Goal: Check status: Check status

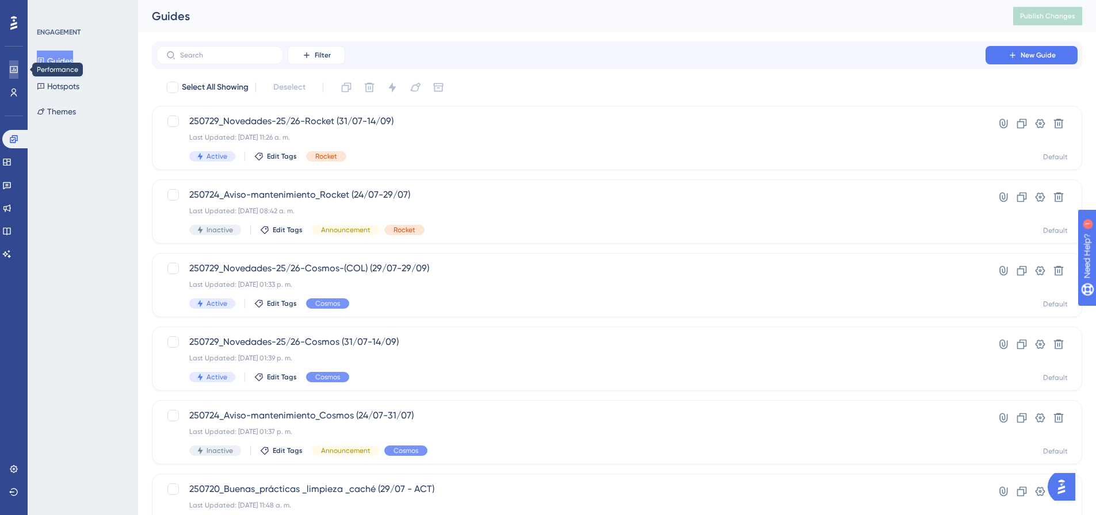
click at [12, 69] on icon at bounding box center [13, 69] width 9 height 9
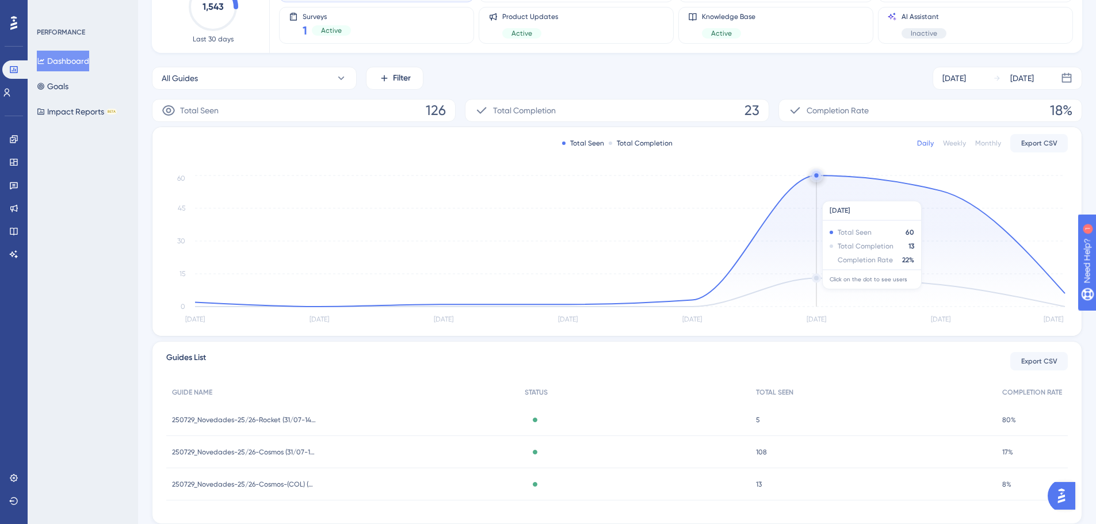
scroll to position [87, 0]
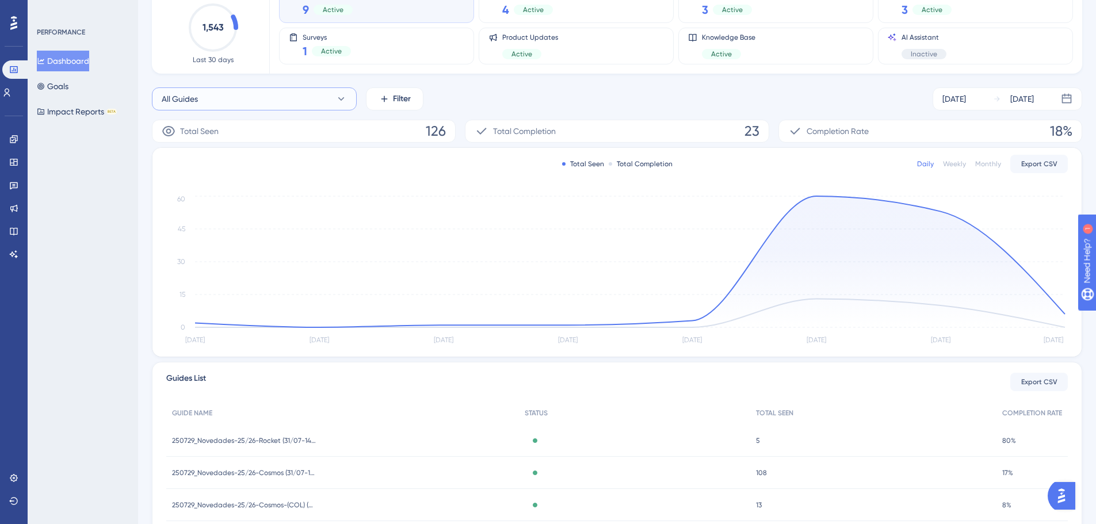
click at [293, 109] on button "All Guides" at bounding box center [254, 98] width 205 height 23
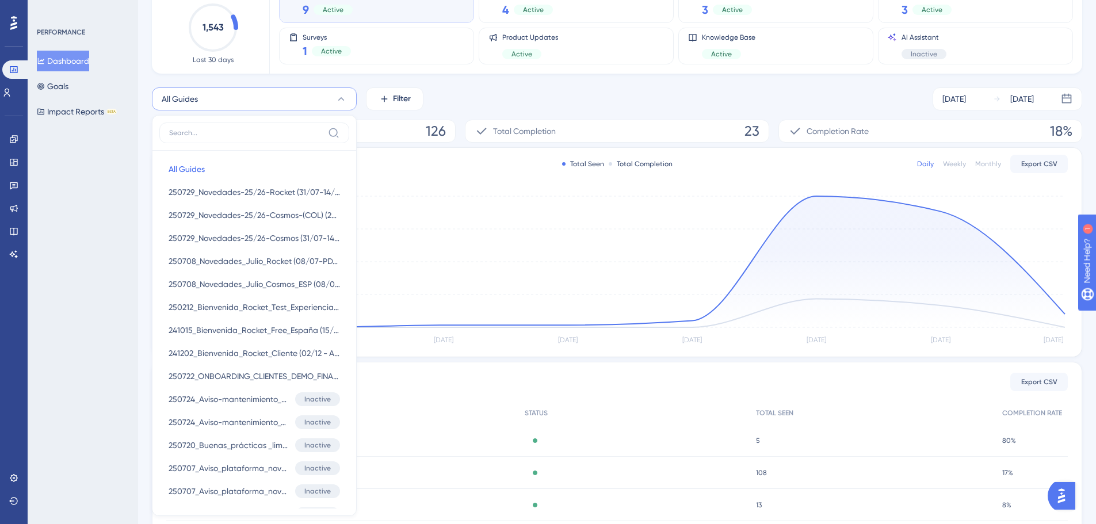
scroll to position [101, 0]
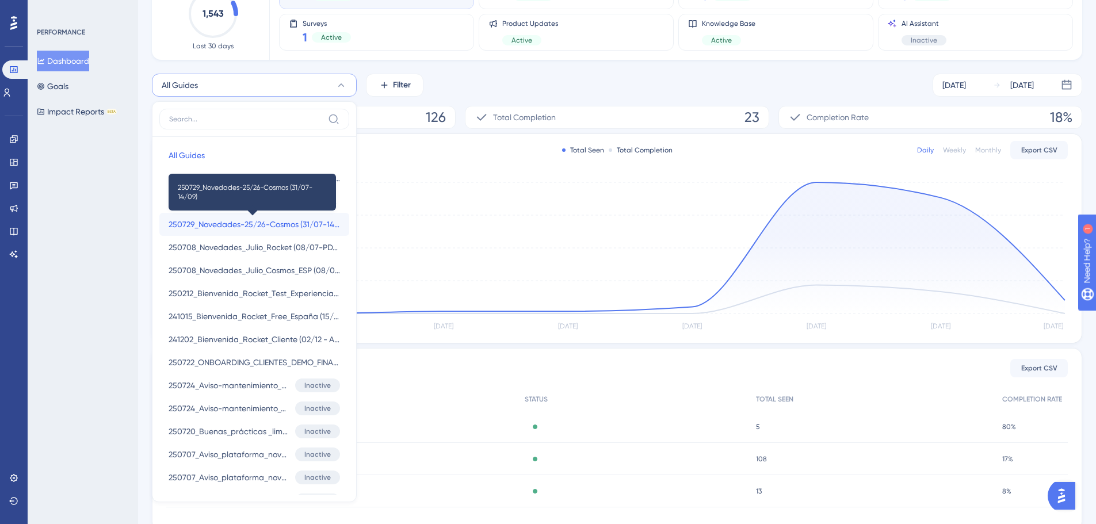
click at [290, 223] on span "250729_Novedades-25/26-Cosmos (31/07-14/09)" at bounding box center [254, 224] width 171 height 14
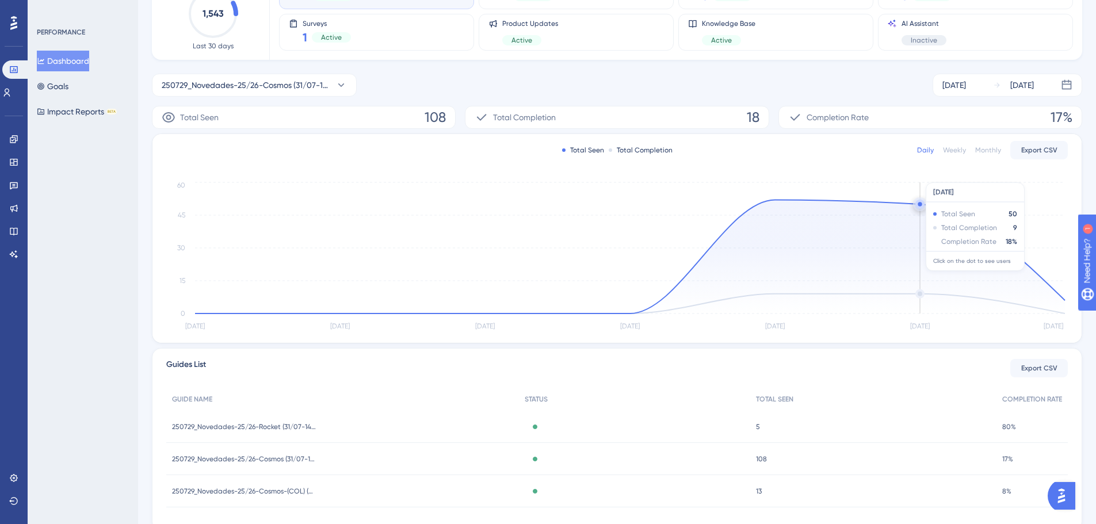
click at [938, 227] on icon at bounding box center [630, 257] width 870 height 114
click at [922, 206] on circle at bounding box center [919, 204] width 9 height 9
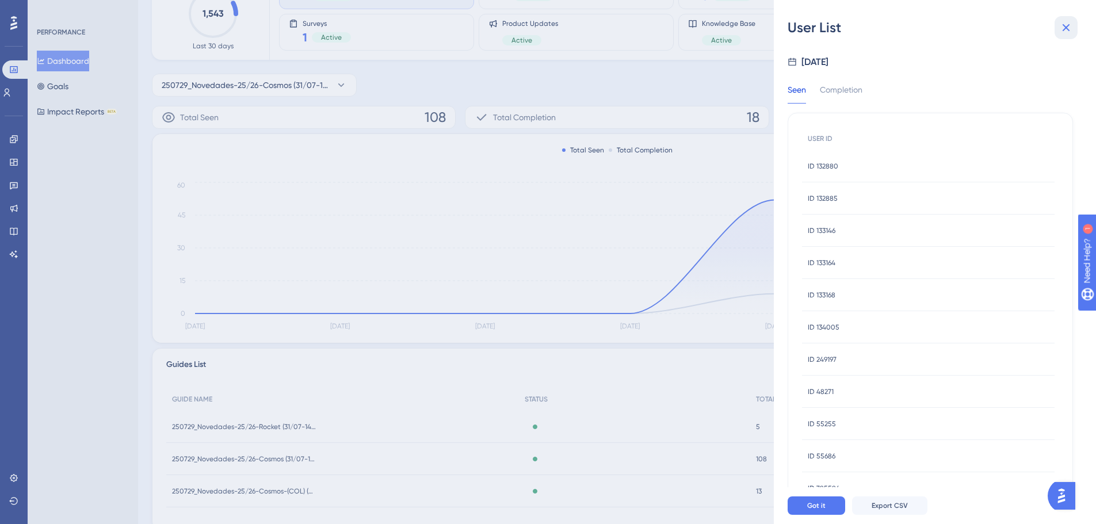
click at [1058, 32] on button at bounding box center [1065, 27] width 23 height 23
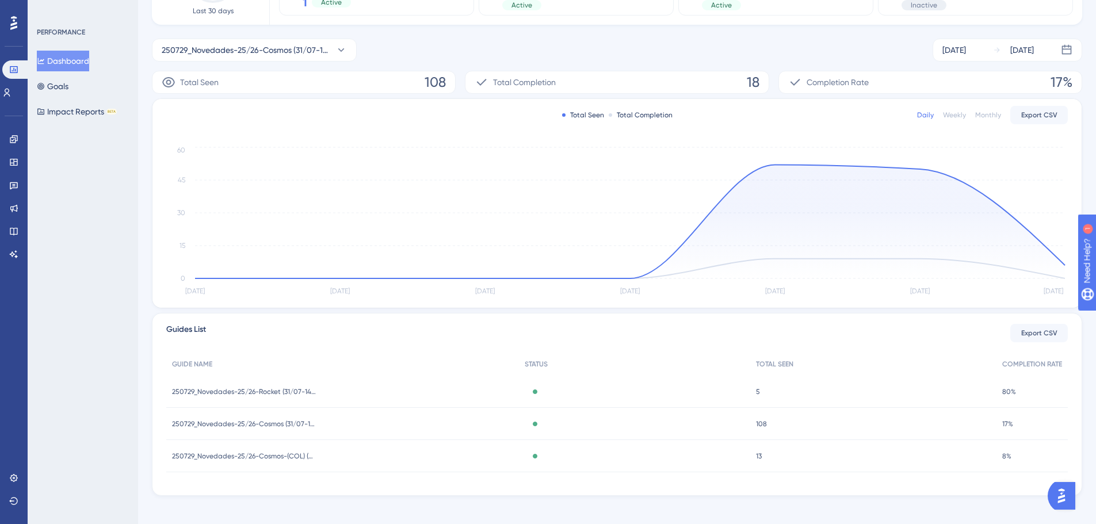
scroll to position [145, 0]
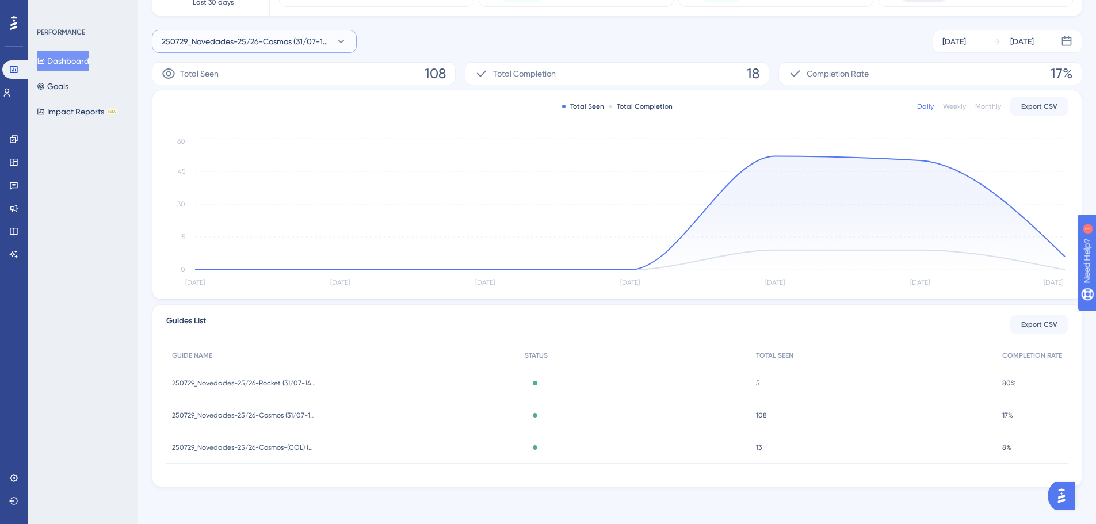
click at [287, 37] on span "250729_Novedades-25/26-Cosmos (31/07-14/09)" at bounding box center [246, 42] width 169 height 14
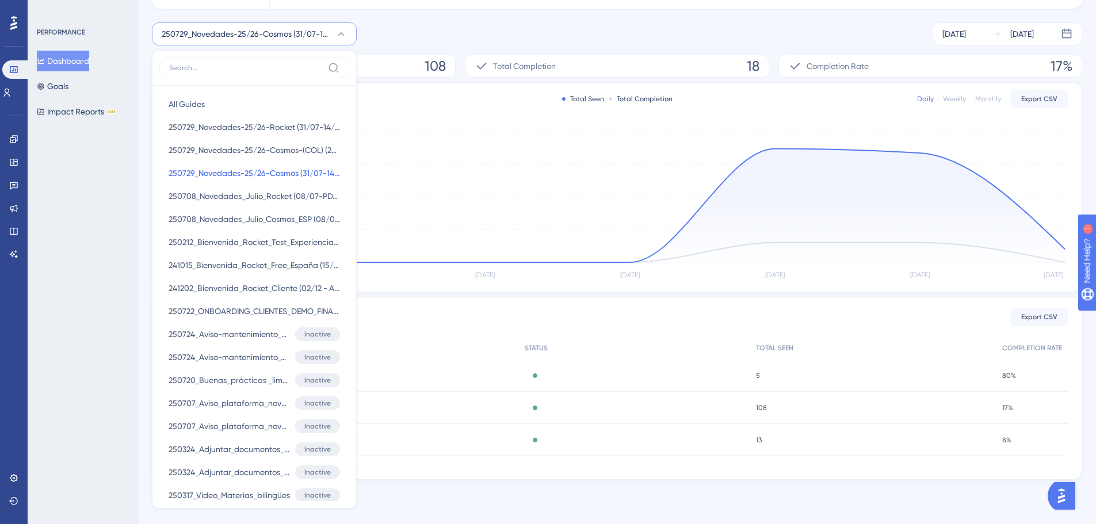
click at [287, 37] on span "250729_Novedades-25/26-Cosmos (31/07-14/09)" at bounding box center [246, 34] width 169 height 14
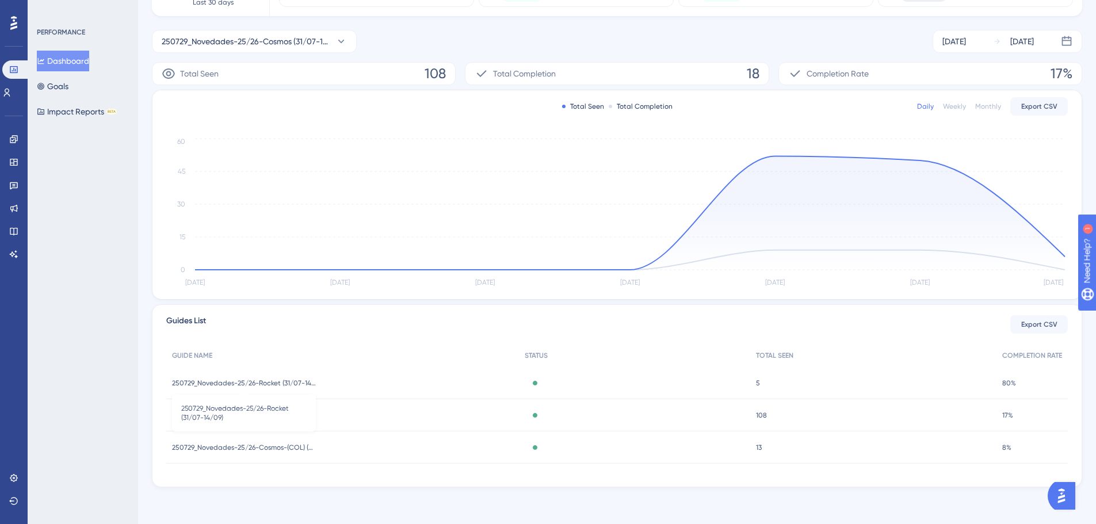
click at [296, 382] on span "250729_Novedades-25/26-Rocket (31/07-14/09)" at bounding box center [244, 383] width 144 height 9
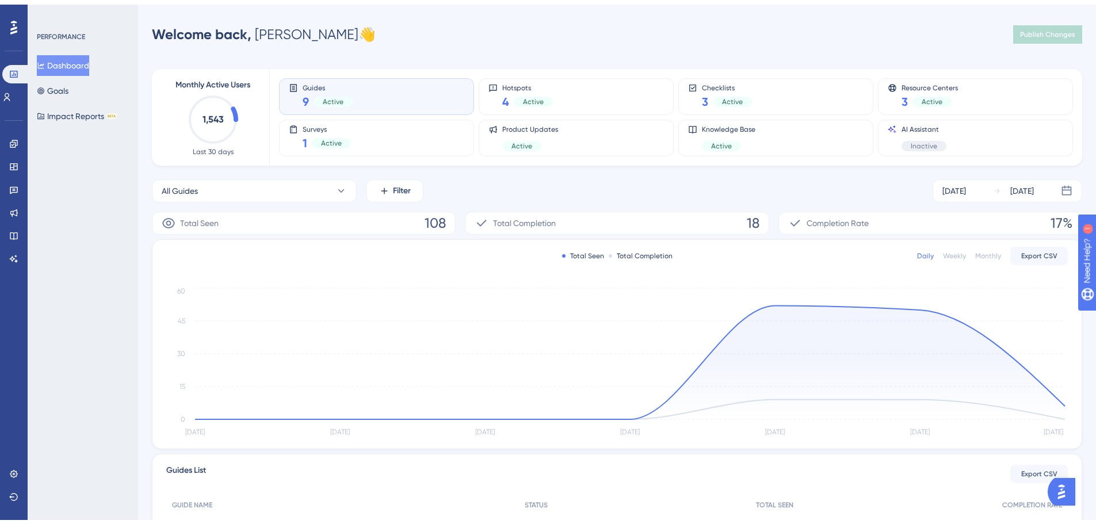
scroll to position [145, 0]
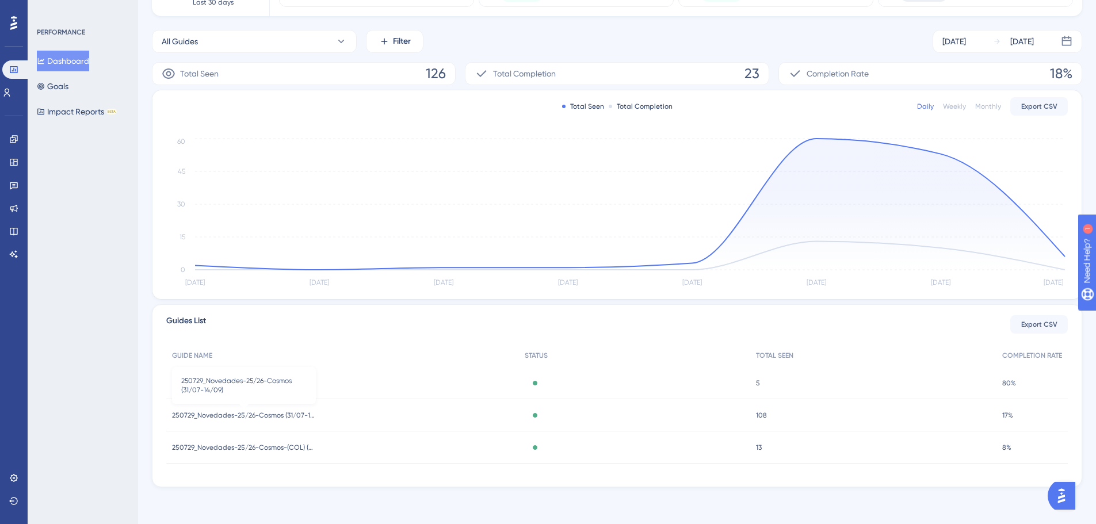
click at [299, 414] on span "250729_Novedades-25/26-Cosmos (31/07-14/09)" at bounding box center [244, 415] width 144 height 9
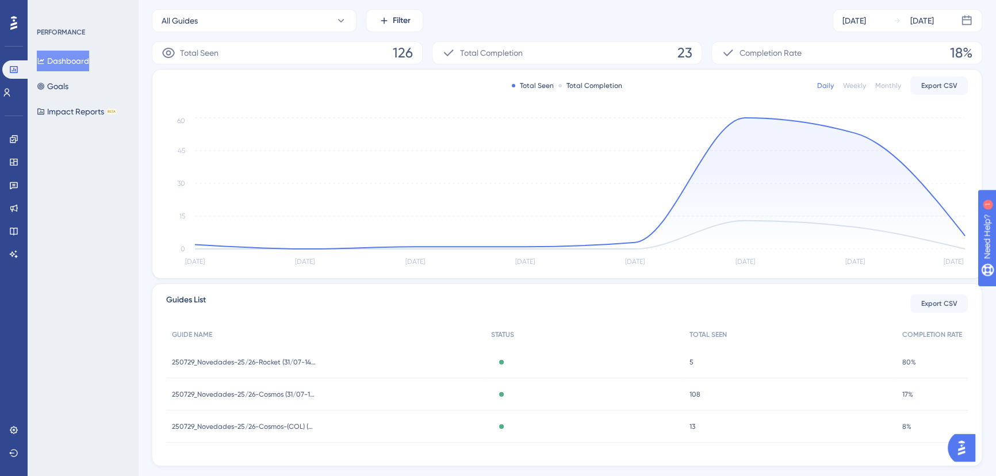
scroll to position [184, 0]
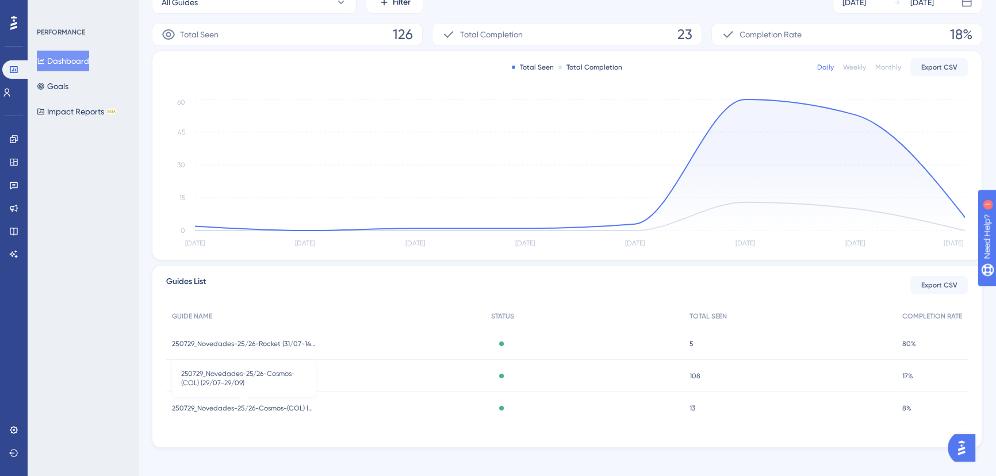
click at [312, 408] on span "250729_Novedades-25/26-Cosmos-(COL) (29/07-29/09)" at bounding box center [244, 408] width 144 height 9
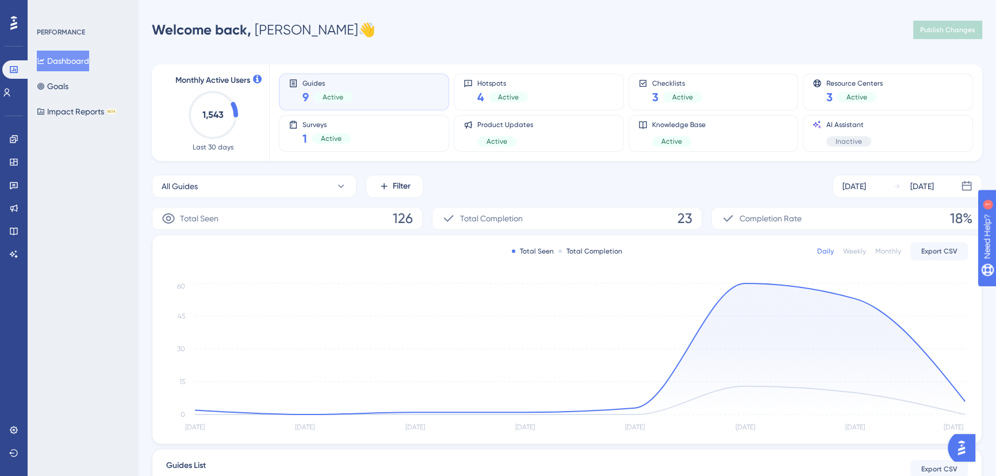
click at [629, 186] on div "All Guides Filter [DATE] [DATE]" at bounding box center [567, 186] width 831 height 23
click at [502, 94] on span "Active" at bounding box center [508, 97] width 21 height 9
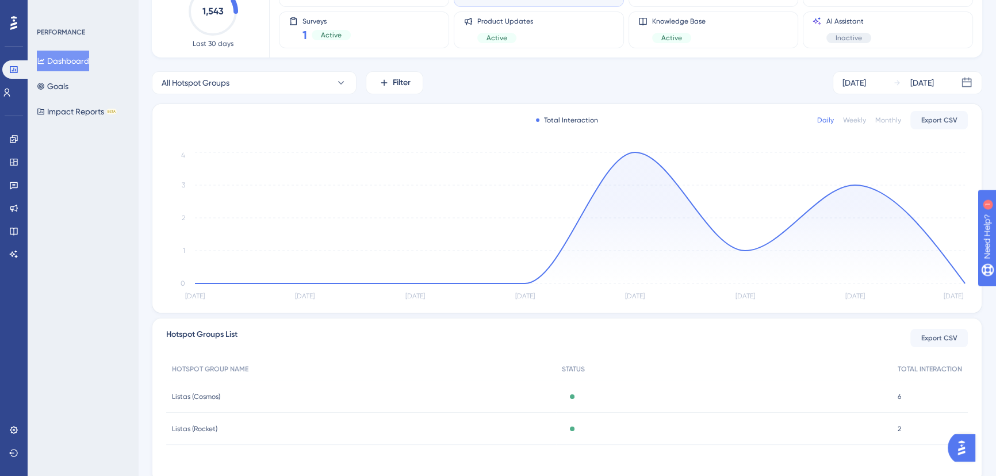
scroll to position [104, 0]
click at [201, 393] on span "Listas (Cosmos)" at bounding box center [196, 396] width 48 height 9
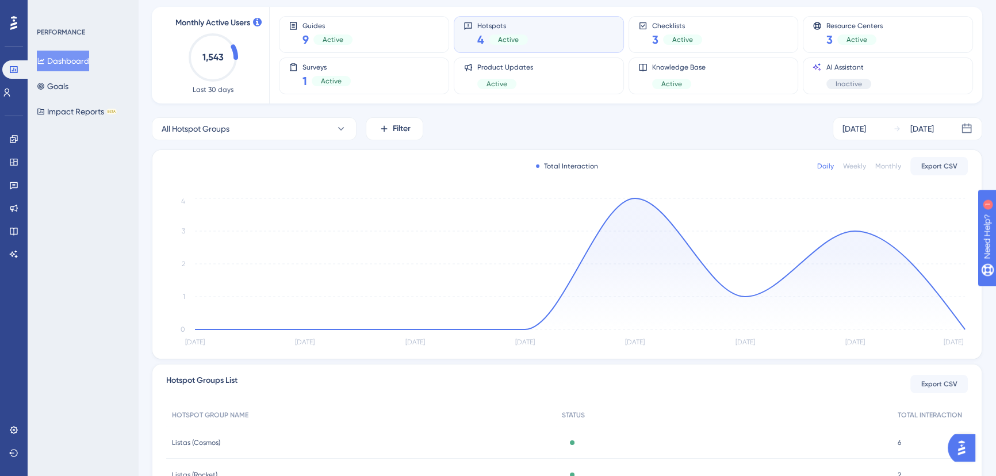
scroll to position [56, 0]
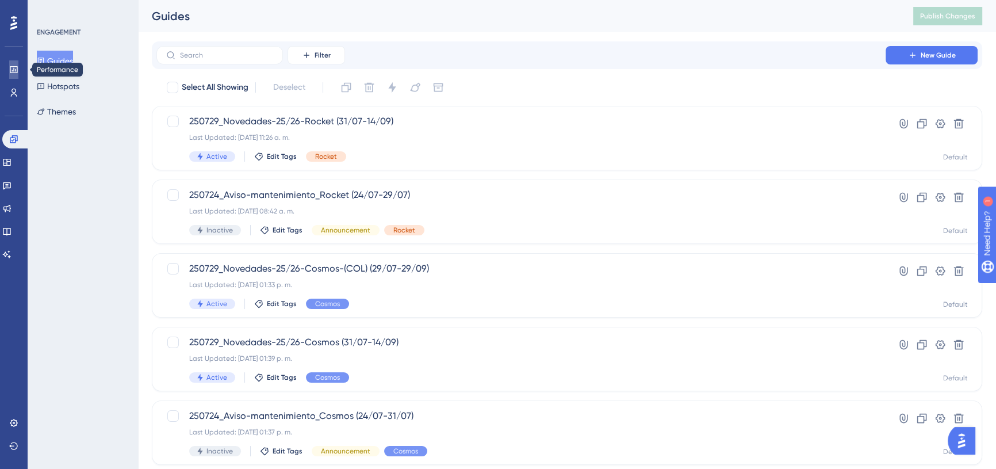
click at [12, 72] on icon at bounding box center [13, 69] width 7 height 7
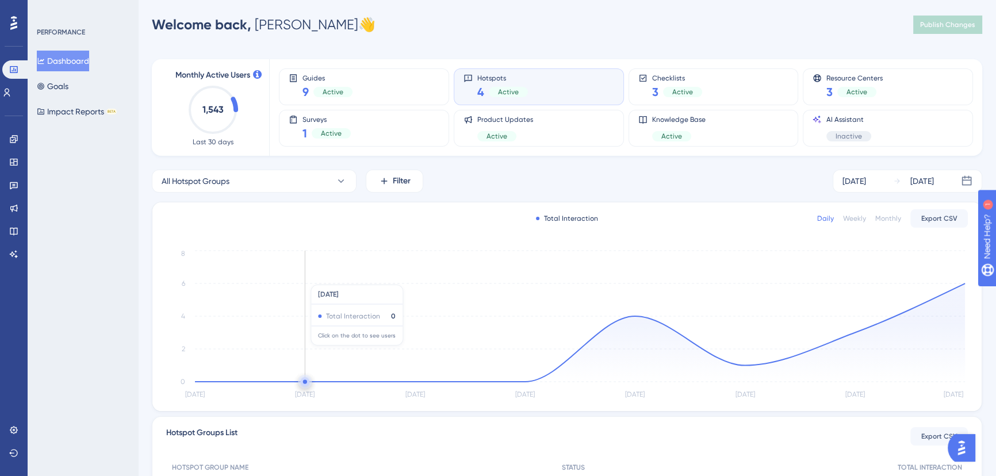
scroll to position [5, 0]
click at [340, 97] on div "Active" at bounding box center [333, 92] width 39 height 10
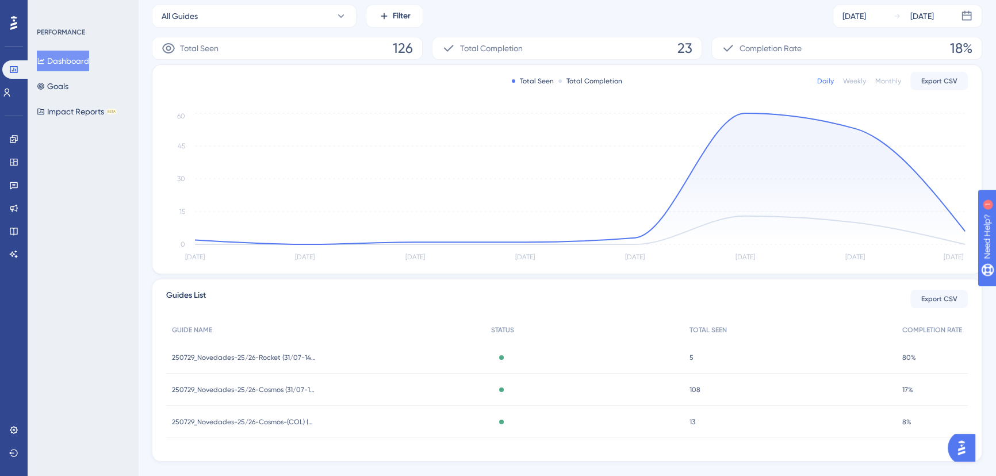
scroll to position [184, 0]
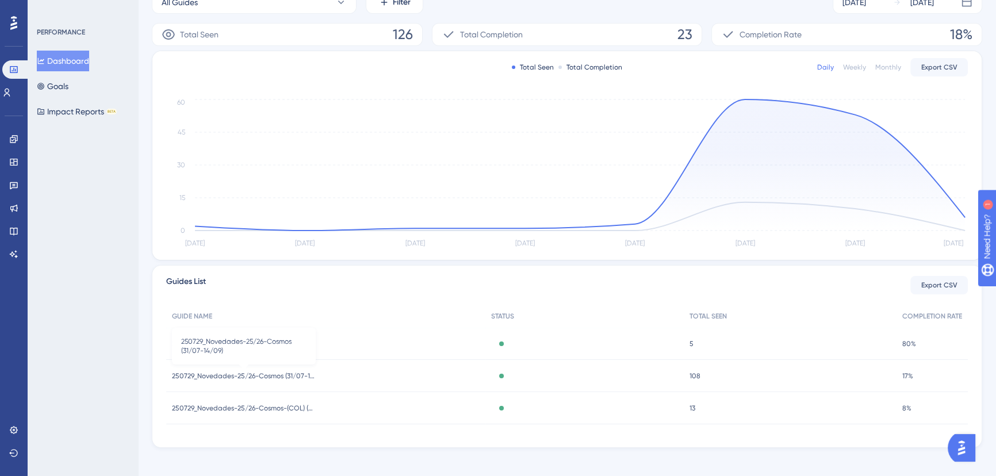
click at [311, 374] on span "250729_Novedades-25/26-Cosmos (31/07-14/09)" at bounding box center [244, 376] width 144 height 9
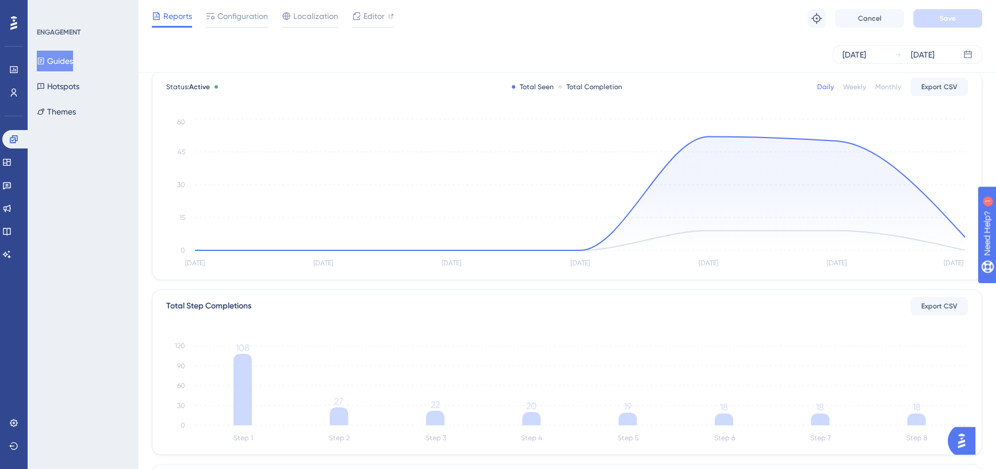
scroll to position [0, 7]
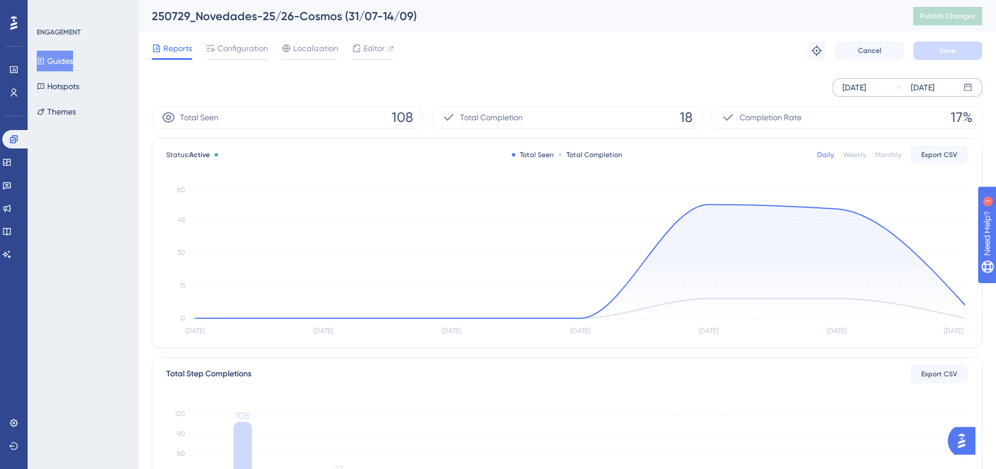
click at [847, 89] on div "[DATE]" at bounding box center [855, 88] width 24 height 14
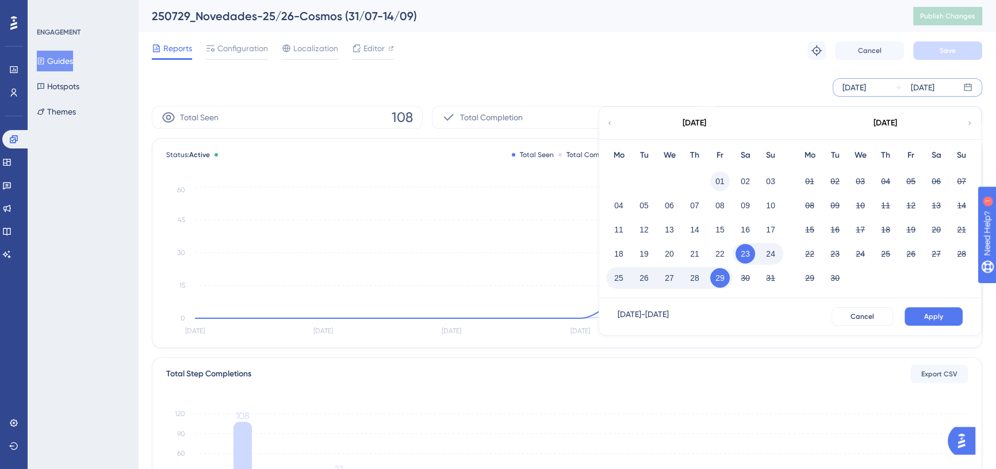
click at [710, 181] on button "01" at bounding box center [720, 181] width 20 height 20
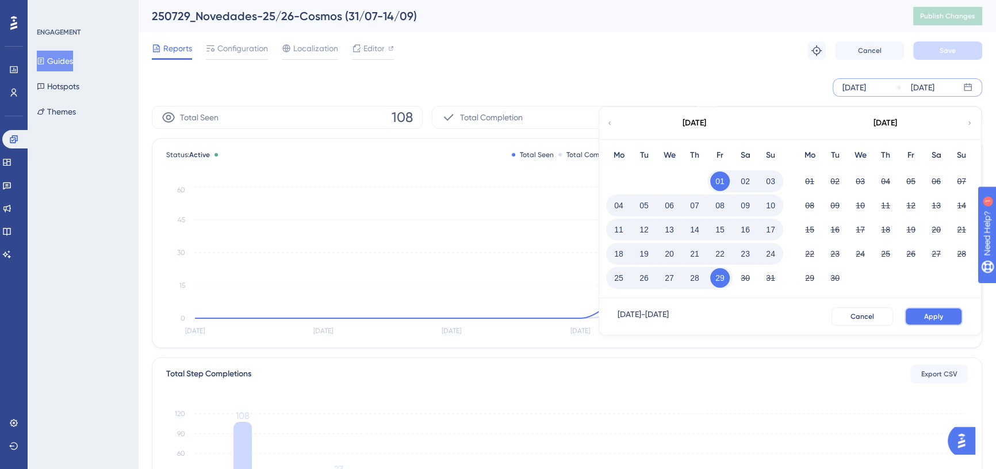
click at [924, 315] on span "Apply" at bounding box center [933, 316] width 19 height 9
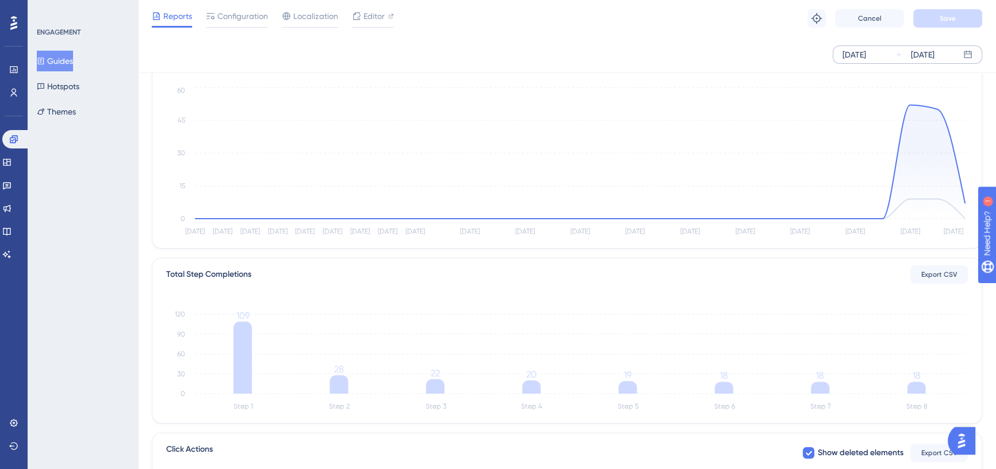
scroll to position [97, 7]
